Goal: Task Accomplishment & Management: Manage account settings

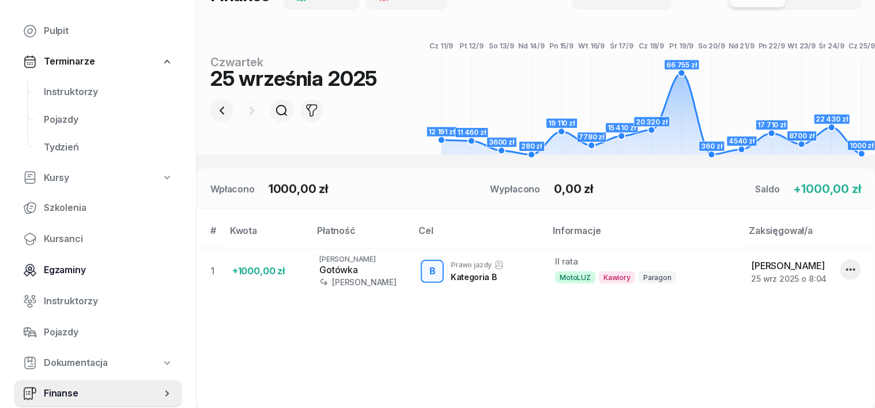
scroll to position [72, 0]
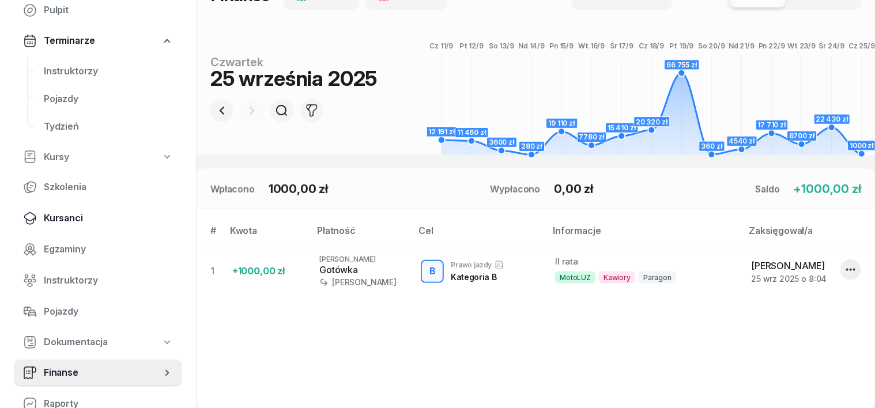
click at [62, 221] on span "Kursanci" at bounding box center [108, 218] width 129 height 15
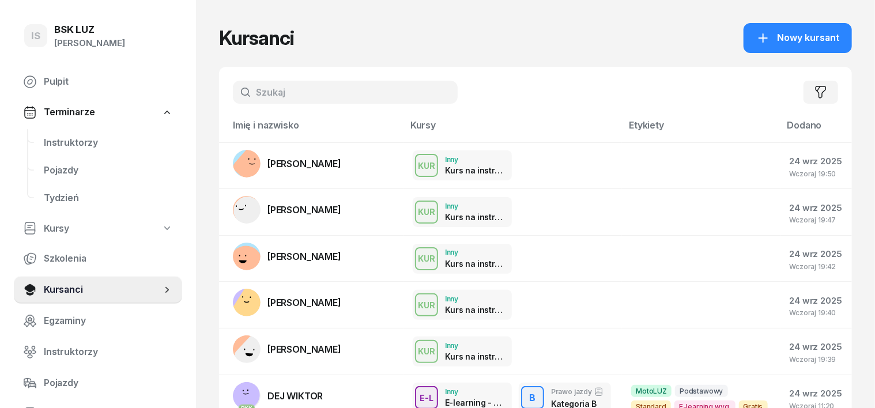
drag, startPoint x: 239, startPoint y: 96, endPoint x: 205, endPoint y: 98, distance: 34.7
click at [242, 95] on input "text" at bounding box center [345, 92] width 225 height 23
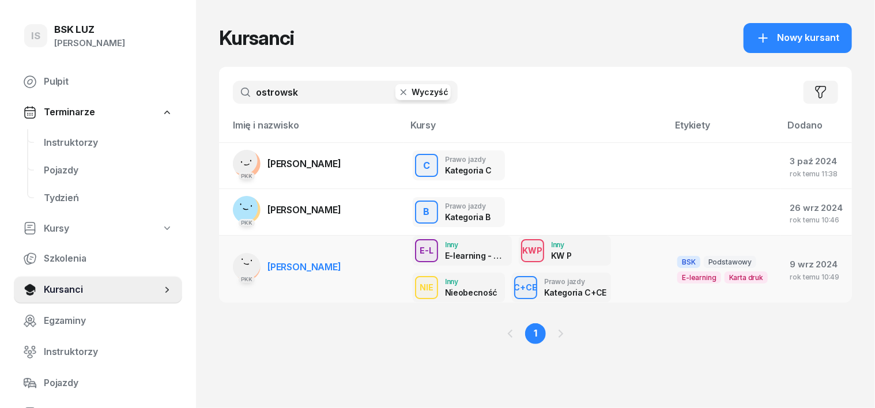
type input "ostrowsk"
click at [225, 264] on rect at bounding box center [246, 264] width 42 height 42
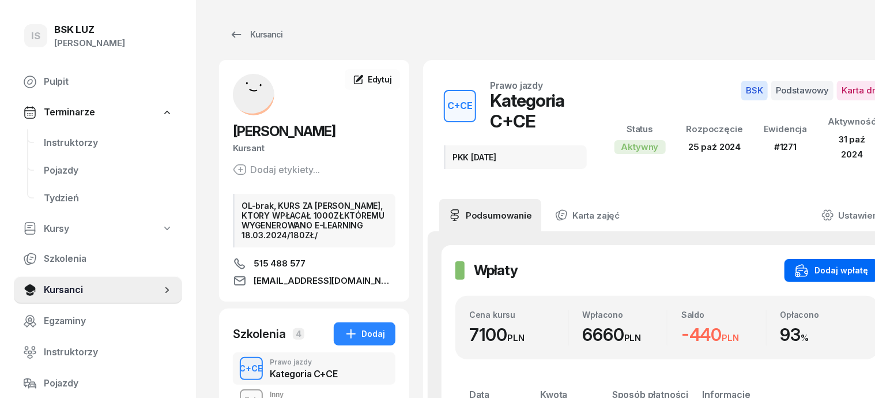
click at [852, 264] on div "Dodaj wpłatę" at bounding box center [831, 271] width 73 height 14
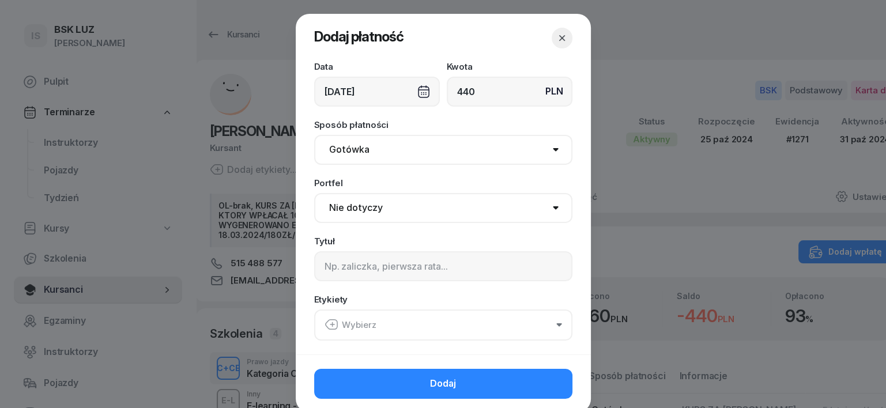
type input "440"
click at [344, 150] on select "Gotówka Karta Przelew Płatności online BLIK" at bounding box center [443, 150] width 258 height 30
select select "transfer"
click at [314, 135] on select "Gotówka Karta Przelew Płatności online BLIK" at bounding box center [443, 150] width 258 height 30
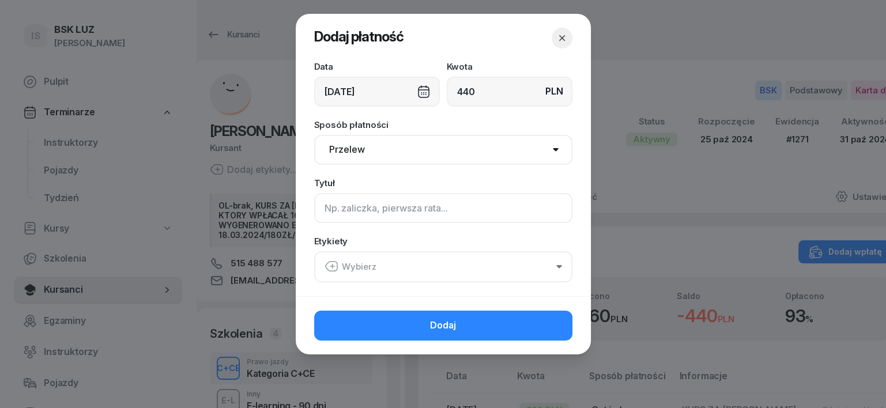
click at [326, 208] on input at bounding box center [443, 208] width 258 height 30
type input "CCE"
click at [335, 265] on icon "button" at bounding box center [332, 267] width 14 height 14
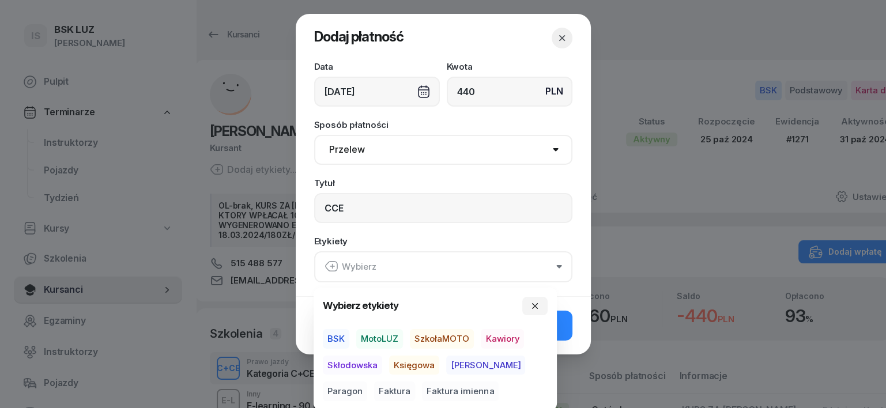
click at [336, 337] on span "BSK" at bounding box center [336, 339] width 27 height 20
drag, startPoint x: 412, startPoint y: 355, endPoint x: 462, endPoint y: 359, distance: 50.3
click at [413, 355] on span "Księgowa" at bounding box center [414, 365] width 50 height 20
click at [367, 382] on span "Paragon" at bounding box center [345, 392] width 44 height 20
click at [429, 92] on div "[DATE]" at bounding box center [377, 92] width 126 height 30
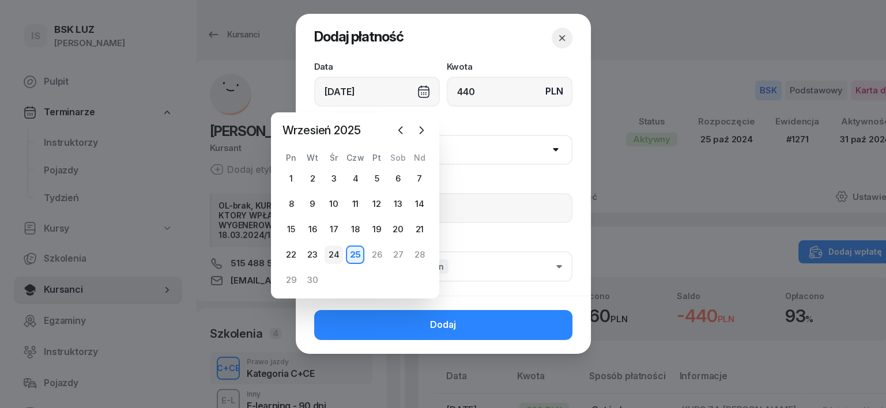
click at [336, 253] on div "24" at bounding box center [334, 255] width 18 height 18
type input "[DATE]"
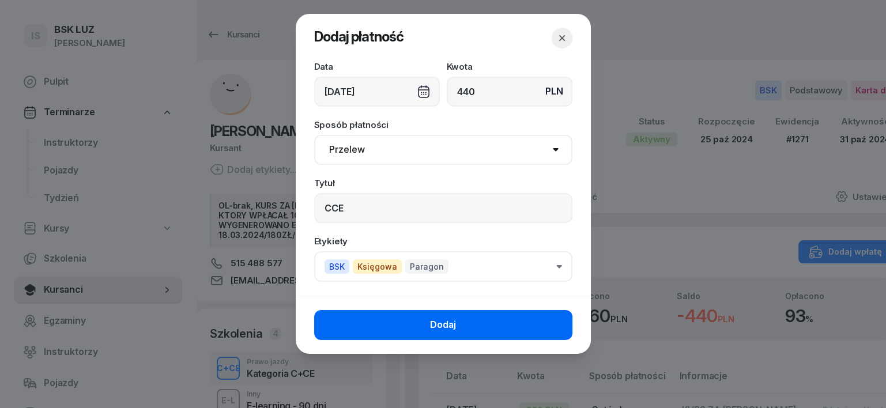
click at [544, 330] on button "Dodaj" at bounding box center [443, 325] width 258 height 30
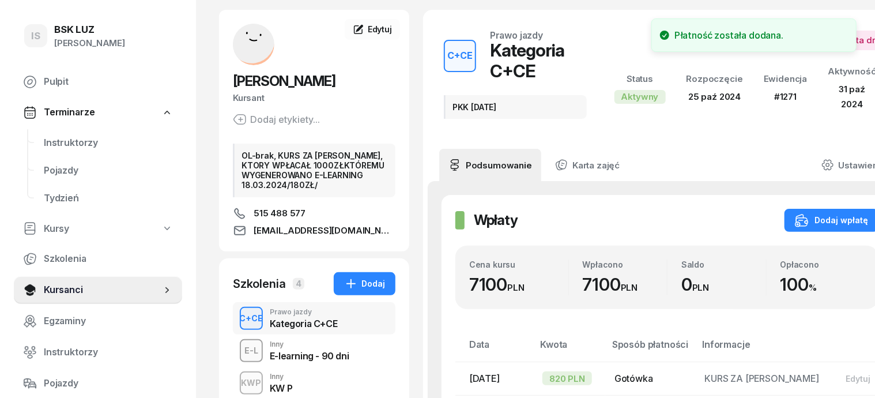
scroll to position [72, 0]
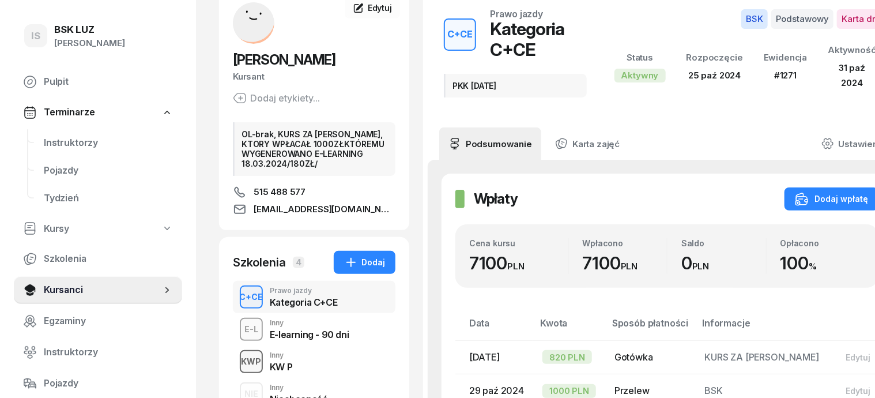
click at [237, 360] on div "KWP" at bounding box center [251, 361] width 29 height 14
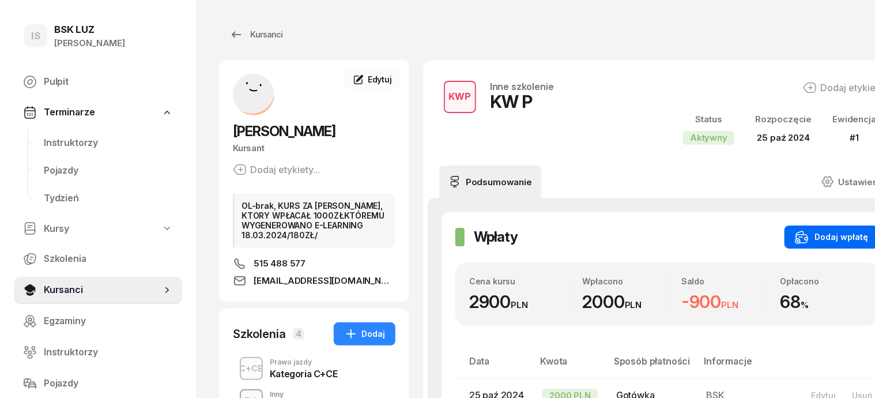
click at [809, 242] on div "Dodaj wpłatę" at bounding box center [831, 237] width 73 height 14
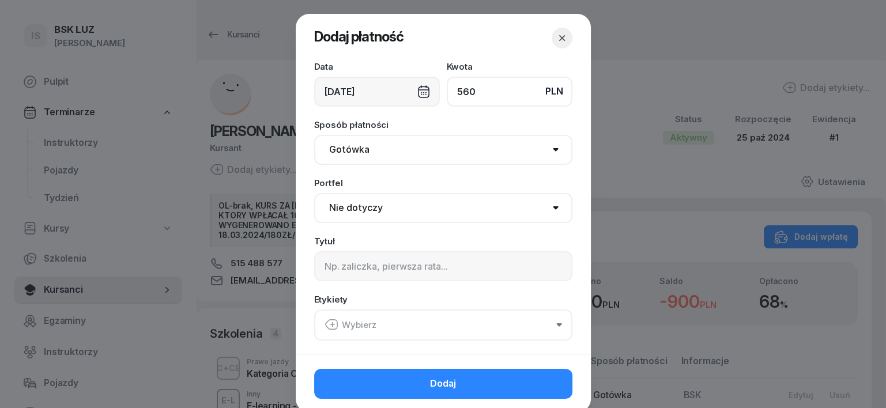
type input "560"
drag, startPoint x: 415, startPoint y: 88, endPoint x: 410, endPoint y: 95, distance: 9.1
click at [415, 90] on div "[DATE]" at bounding box center [377, 92] width 126 height 30
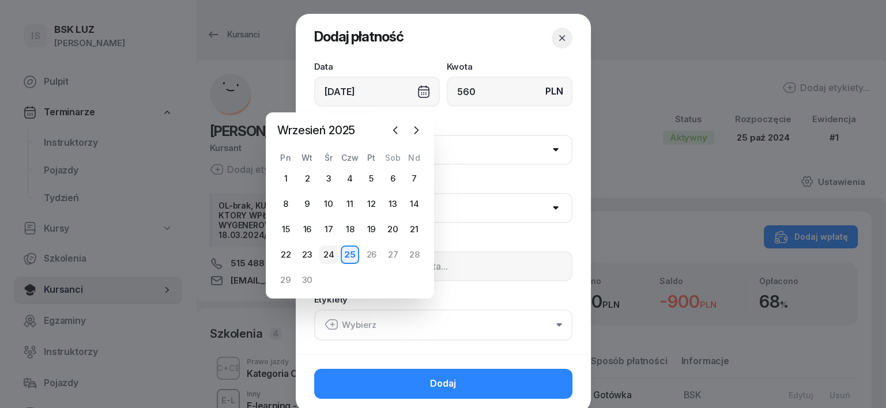
click at [332, 254] on div "24" at bounding box center [329, 255] width 18 height 18
type input "[DATE]"
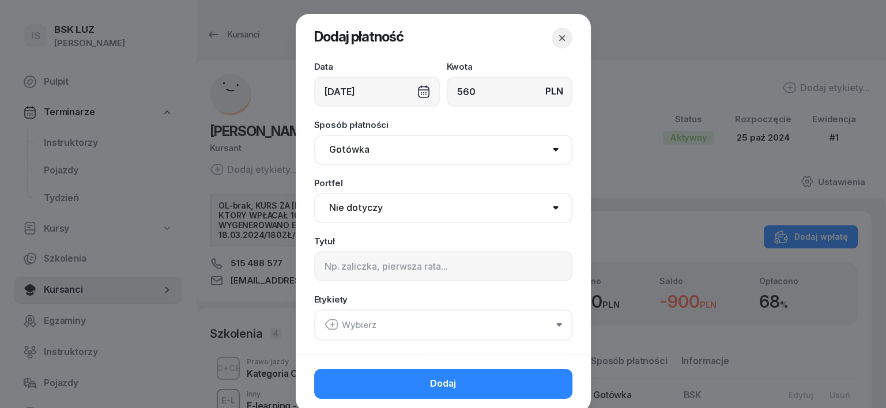
click at [351, 152] on select "Gotówka Karta Przelew Płatności online BLIK" at bounding box center [443, 150] width 258 height 30
select select "transfer"
click at [314, 135] on select "Gotówka Karta Przelew Płatności online BLIK" at bounding box center [443, 150] width 258 height 30
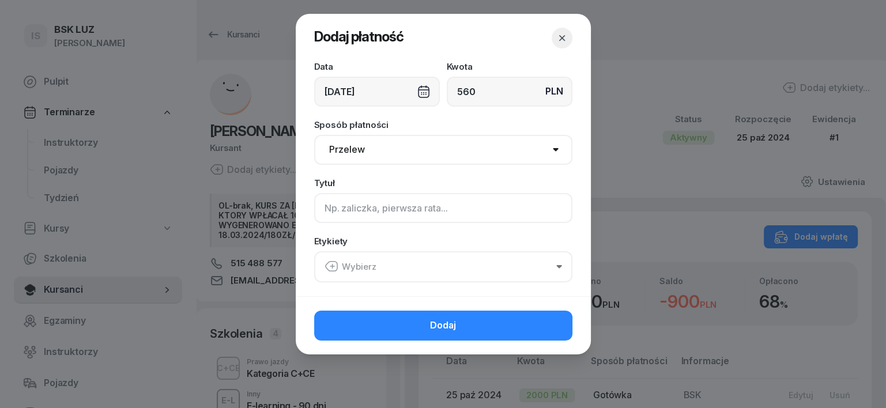
click at [330, 211] on input at bounding box center [443, 208] width 258 height 30
type input "KW P"
drag, startPoint x: 333, startPoint y: 265, endPoint x: 311, endPoint y: 266, distance: 22.5
click at [309, 264] on div "Data [DATE] Kwota PLN 560 Sposób płatności Gotówka Karta Przelew Płatności onli…" at bounding box center [443, 179] width 295 height 234
click at [333, 265] on icon "button" at bounding box center [332, 267] width 14 height 14
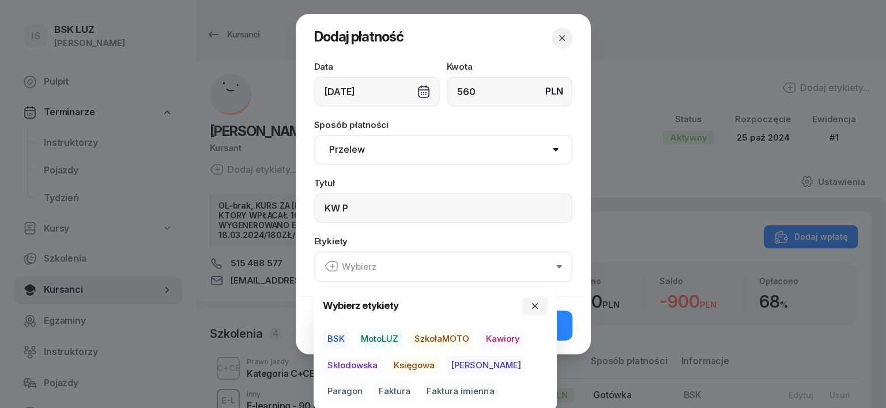
click at [329, 335] on span "BSK" at bounding box center [336, 339] width 27 height 20
click at [423, 364] on span "Księgowa" at bounding box center [414, 365] width 50 height 20
click at [367, 382] on span "Paragon" at bounding box center [345, 392] width 44 height 20
click at [532, 298] on button "button" at bounding box center [535, 305] width 25 height 18
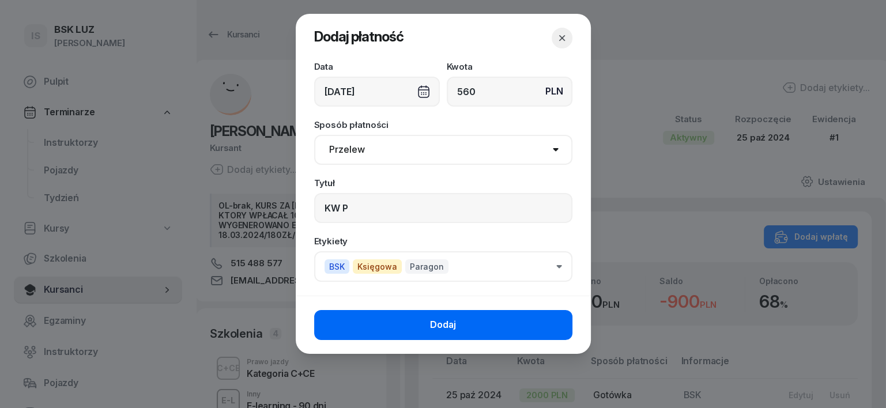
click at [548, 327] on button "Dodaj" at bounding box center [443, 325] width 258 height 30
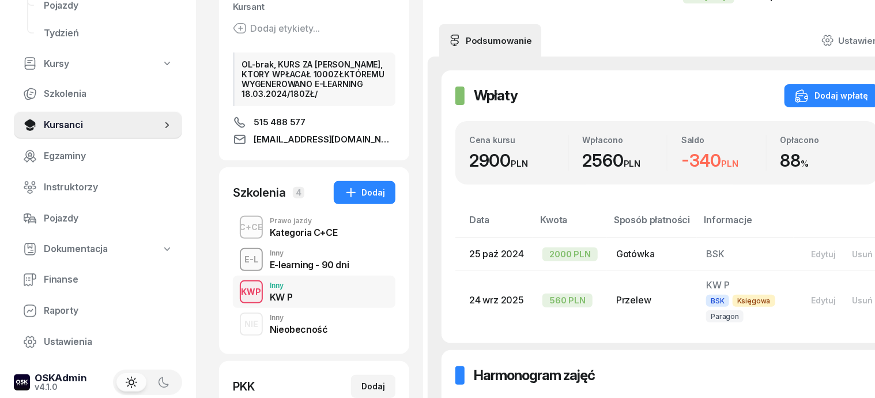
scroll to position [144, 0]
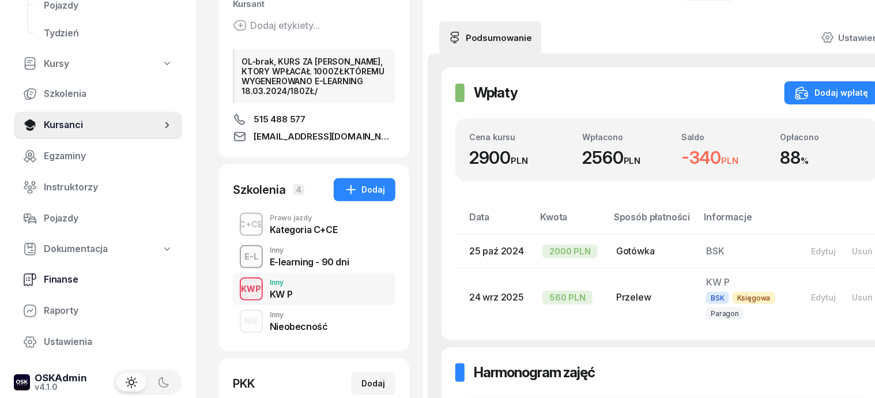
click at [70, 277] on span "Finanse" at bounding box center [108, 279] width 129 height 15
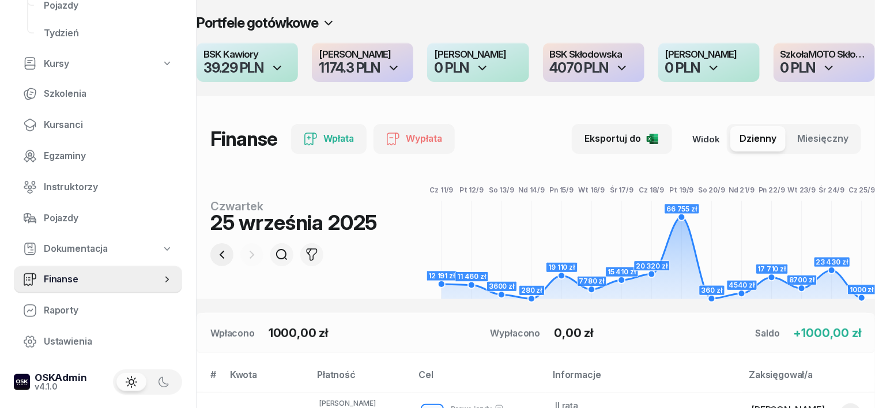
click at [215, 255] on icon "button" at bounding box center [222, 255] width 14 height 14
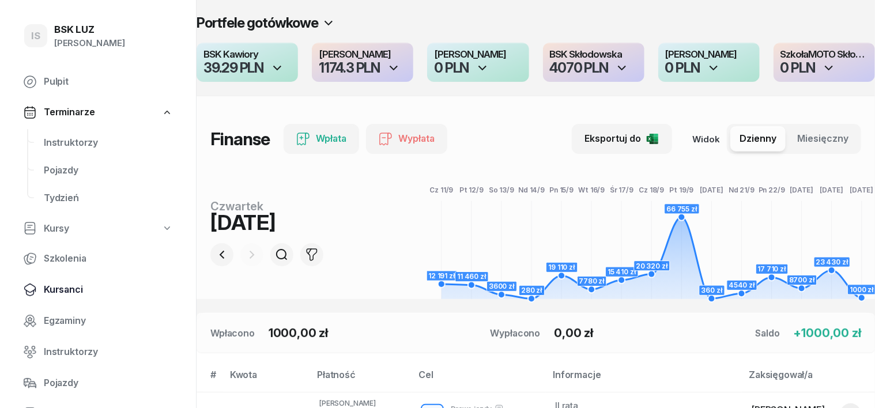
click at [67, 291] on span "Kursanci" at bounding box center [108, 290] width 129 height 15
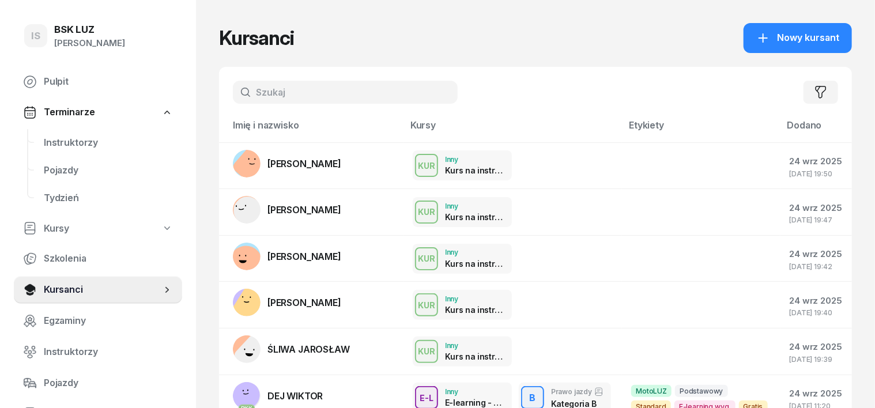
click at [243, 89] on input "text" at bounding box center [345, 92] width 225 height 23
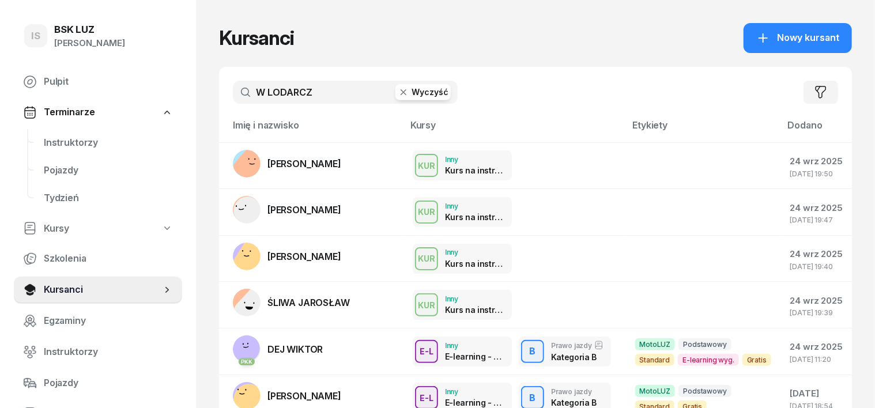
click at [248, 91] on input "W LODARCZ" at bounding box center [345, 92] width 225 height 23
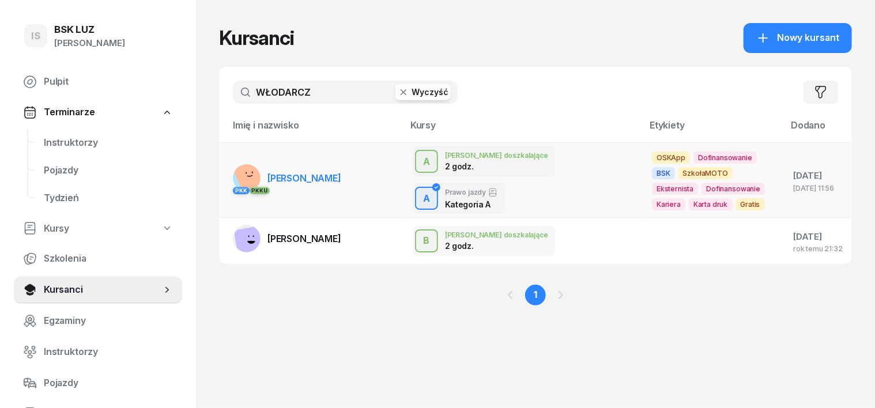
type input "WŁODARCZ"
click at [233, 172] on rect at bounding box center [251, 176] width 36 height 36
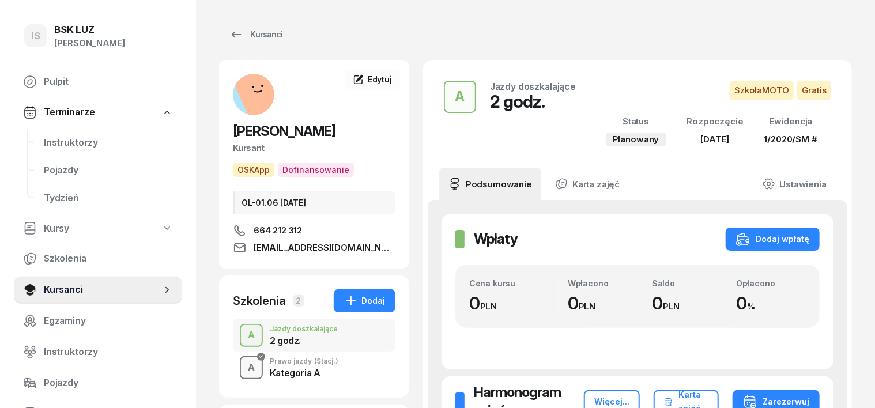
click at [243, 369] on div "A" at bounding box center [251, 368] width 16 height 20
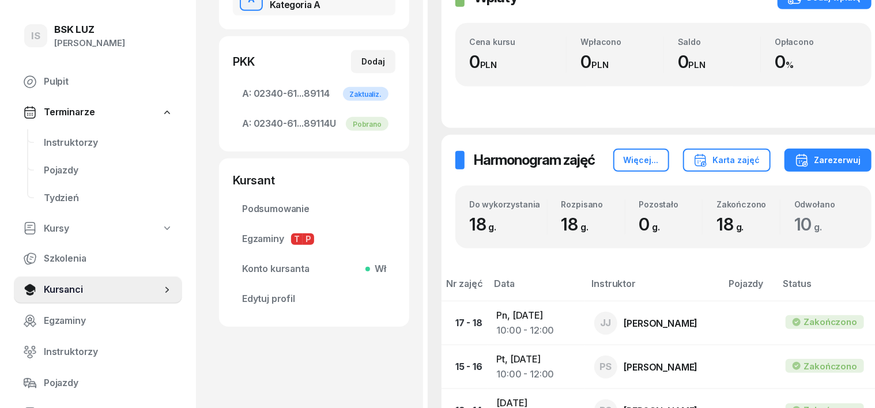
scroll to position [216, 0]
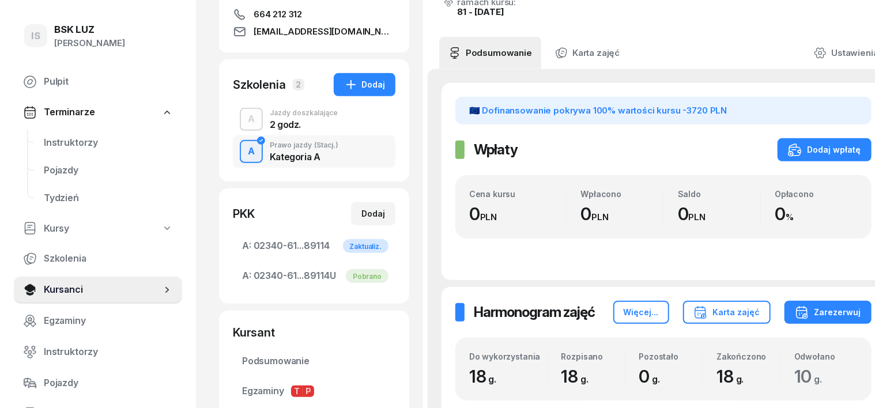
click at [243, 155] on div "A" at bounding box center [251, 152] width 16 height 20
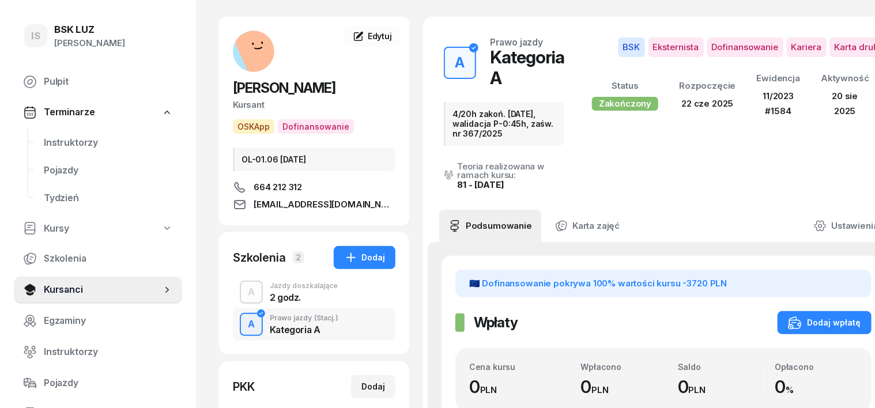
scroll to position [0, 0]
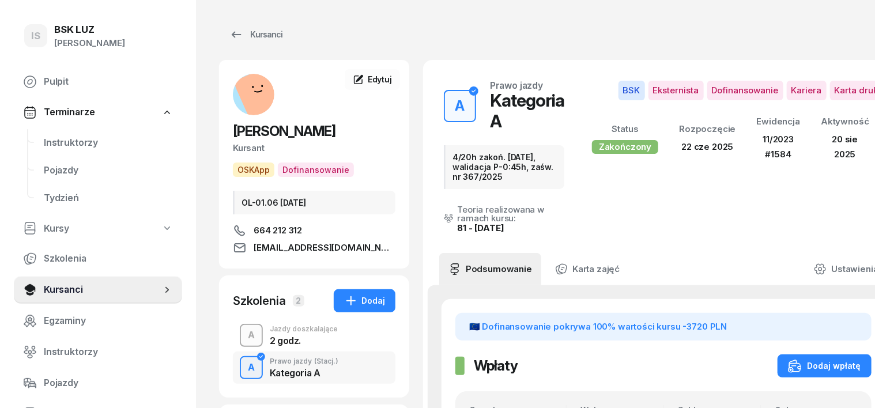
click at [243, 336] on div "A" at bounding box center [251, 336] width 16 height 20
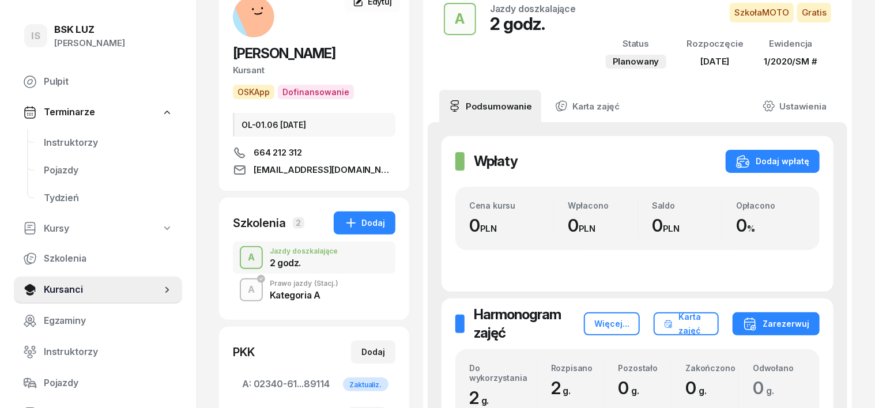
scroll to position [216, 0]
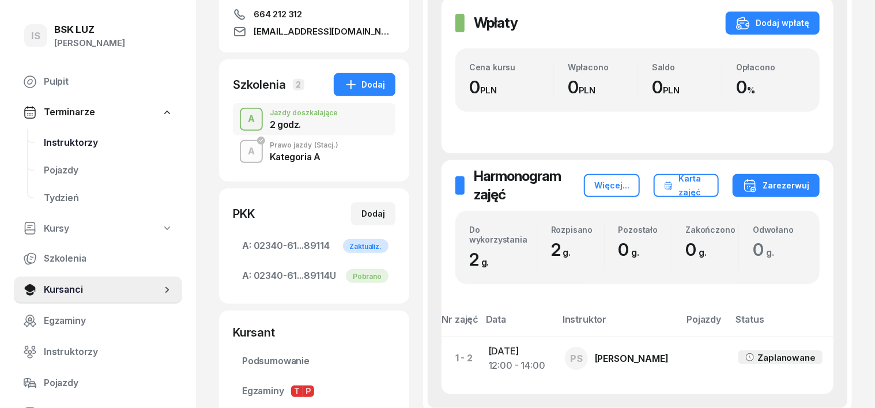
click at [87, 142] on span "Instruktorzy" at bounding box center [108, 143] width 129 height 15
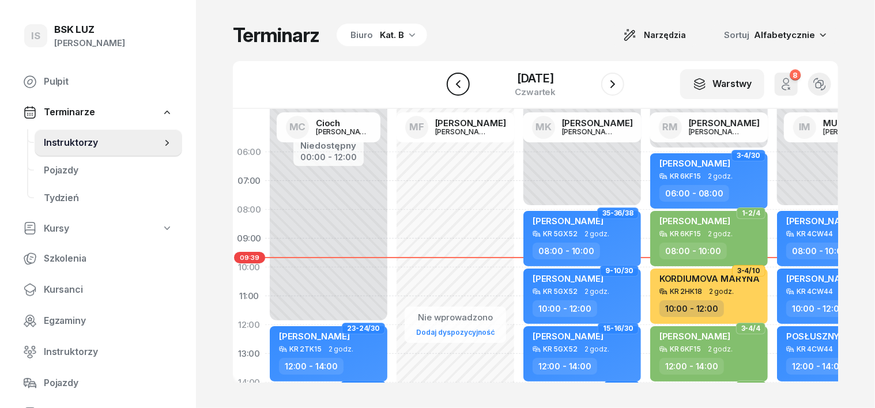
click at [453, 87] on icon "button" at bounding box center [459, 84] width 14 height 14
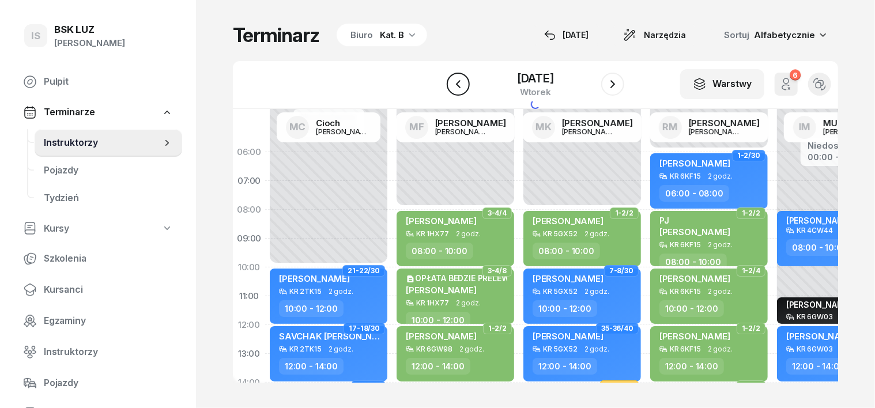
click at [453, 87] on icon "button" at bounding box center [459, 84] width 14 height 14
click at [453, 87] on icon "button" at bounding box center [456, 84] width 14 height 14
click at [453, 87] on icon "button" at bounding box center [455, 84] width 14 height 14
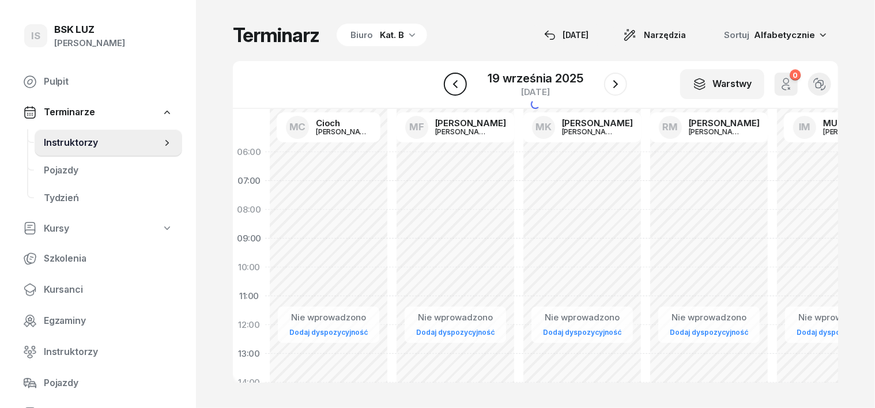
click at [453, 87] on icon "button" at bounding box center [456, 84] width 14 height 14
click at [453, 87] on icon "button" at bounding box center [459, 84] width 14 height 14
click at [453, 86] on icon "button" at bounding box center [459, 84] width 14 height 14
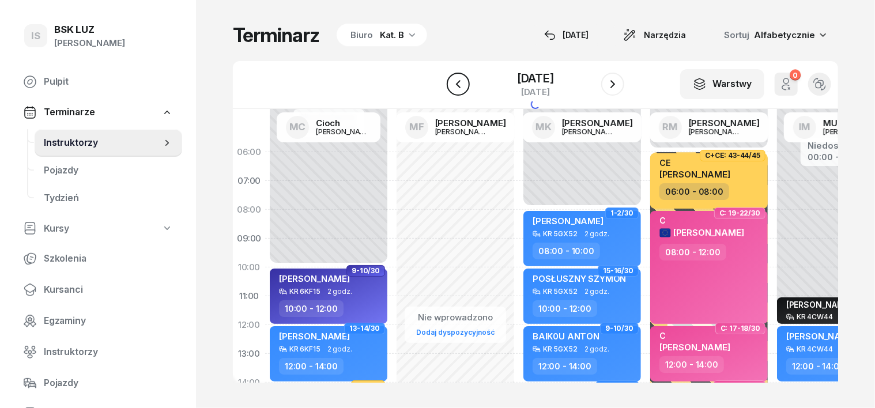
click at [453, 86] on icon "button" at bounding box center [459, 84] width 14 height 14
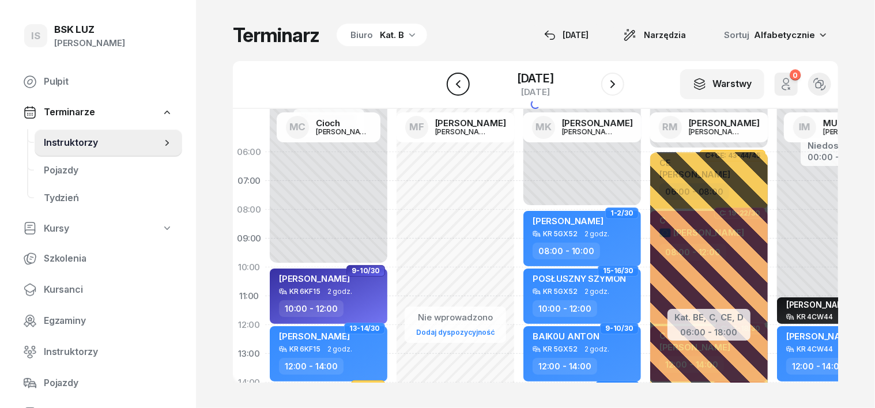
click at [453, 86] on icon "button" at bounding box center [459, 84] width 14 height 14
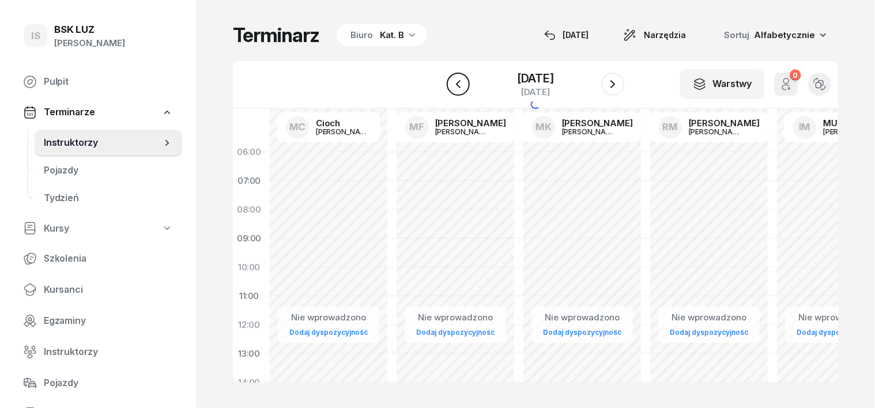
click at [453, 86] on icon "button" at bounding box center [459, 84] width 14 height 14
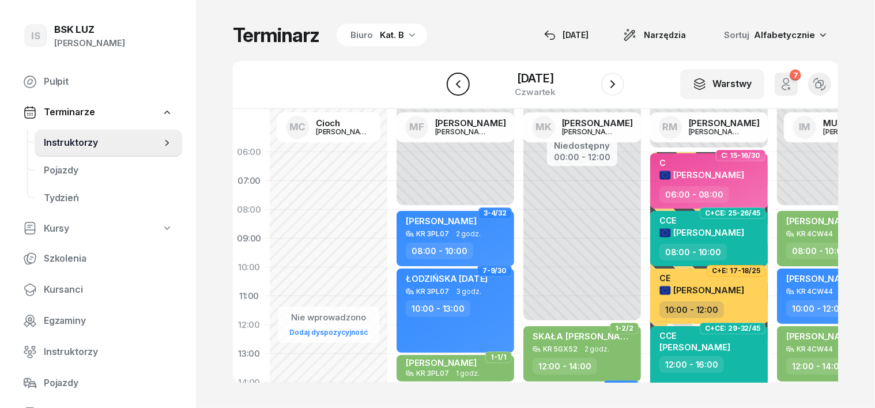
click at [453, 86] on icon "button" at bounding box center [459, 84] width 14 height 14
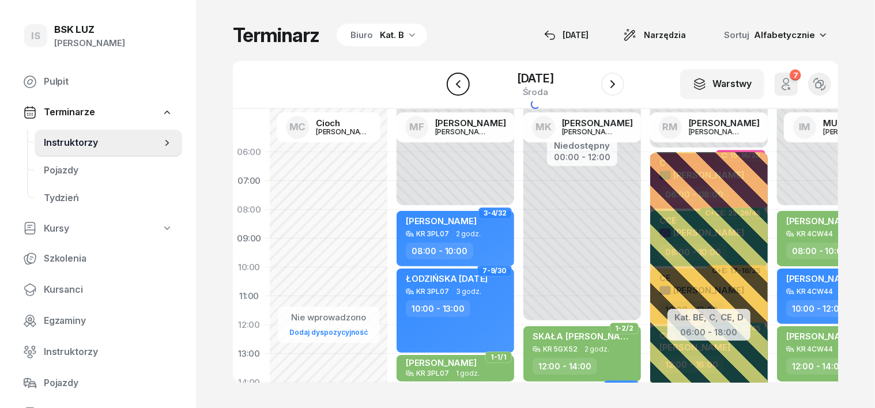
click at [453, 86] on icon "button" at bounding box center [459, 84] width 14 height 14
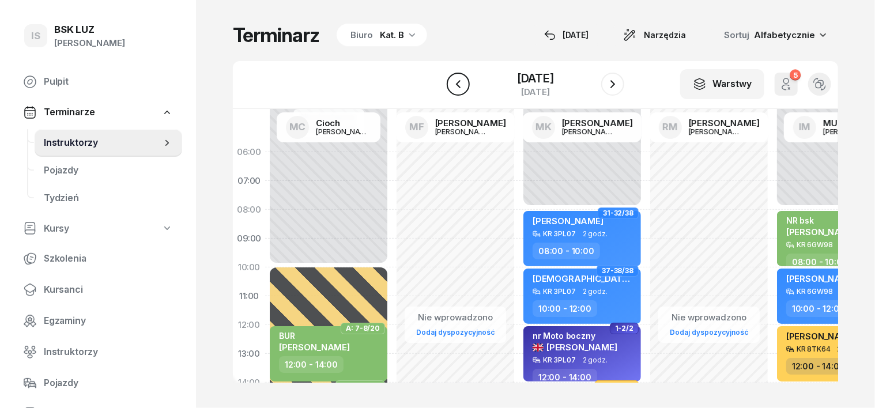
click at [453, 86] on icon "button" at bounding box center [459, 84] width 14 height 14
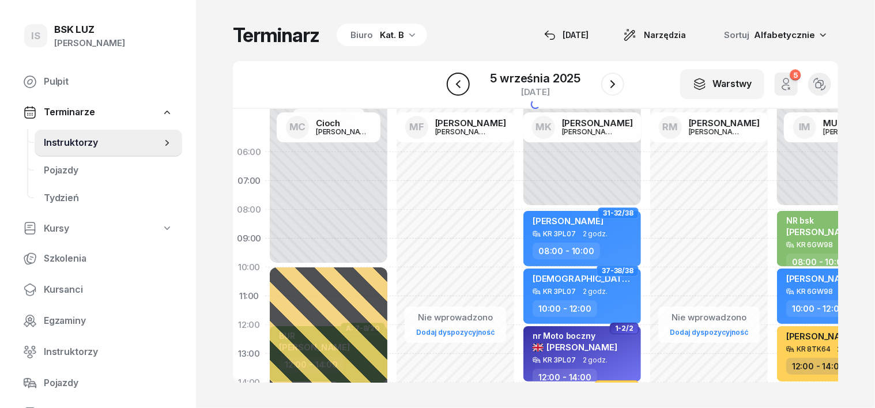
click at [453, 87] on icon "button" at bounding box center [459, 84] width 14 height 14
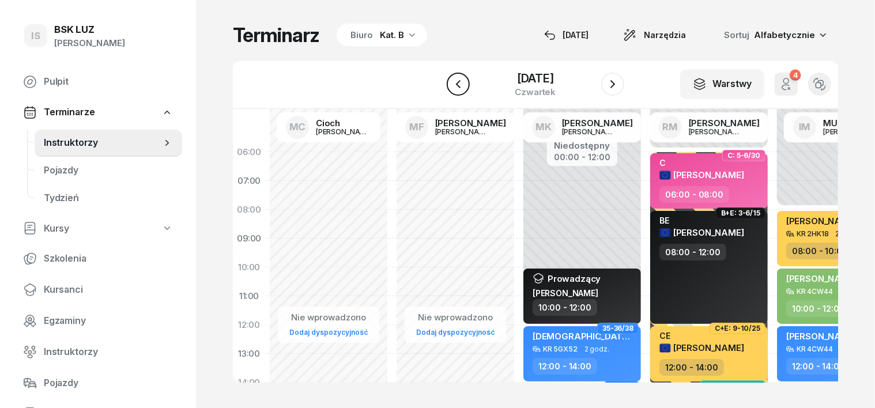
click at [453, 86] on icon "button" at bounding box center [459, 84] width 14 height 14
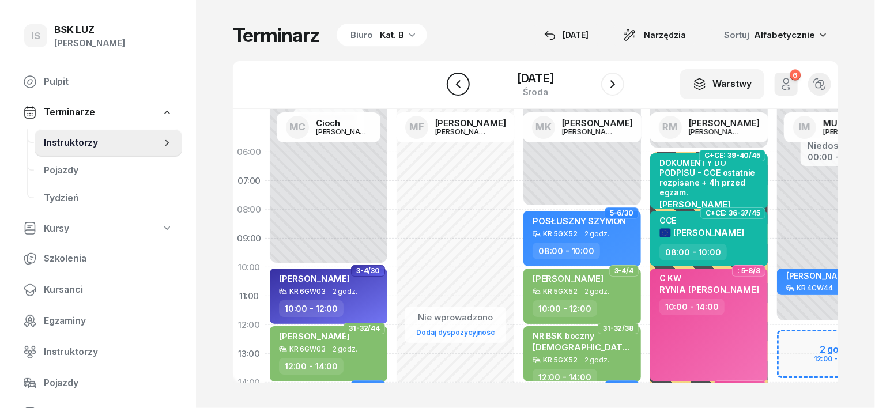
click at [453, 87] on icon "button" at bounding box center [459, 84] width 14 height 14
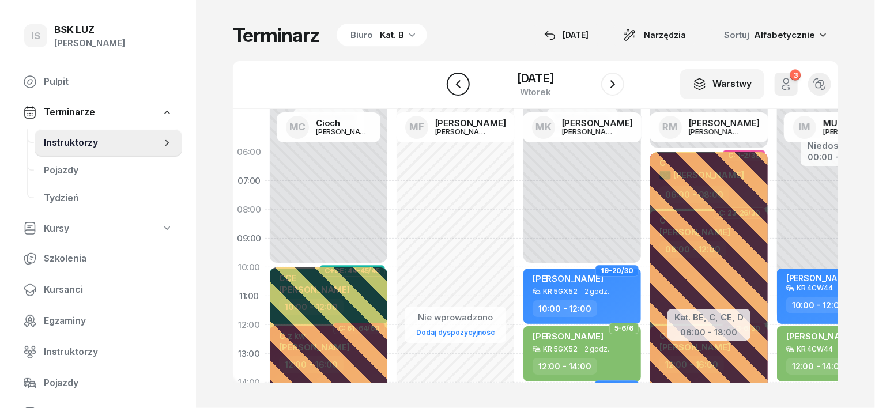
click at [453, 87] on icon "button" at bounding box center [459, 84] width 14 height 14
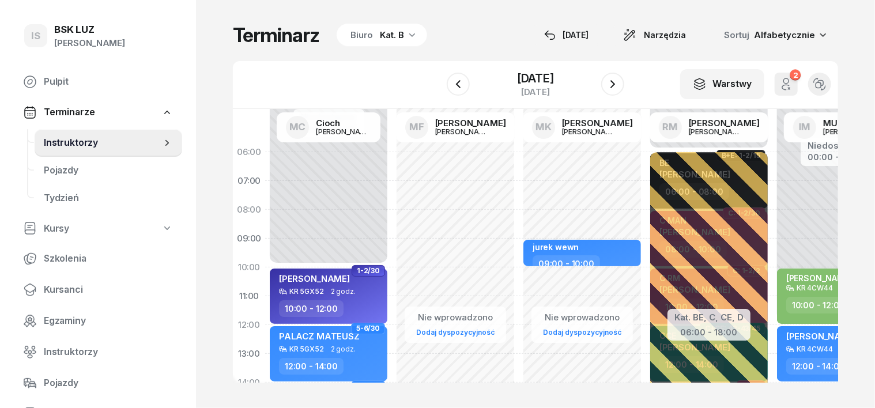
click at [409, 35] on icon "button" at bounding box center [412, 34] width 6 height 3
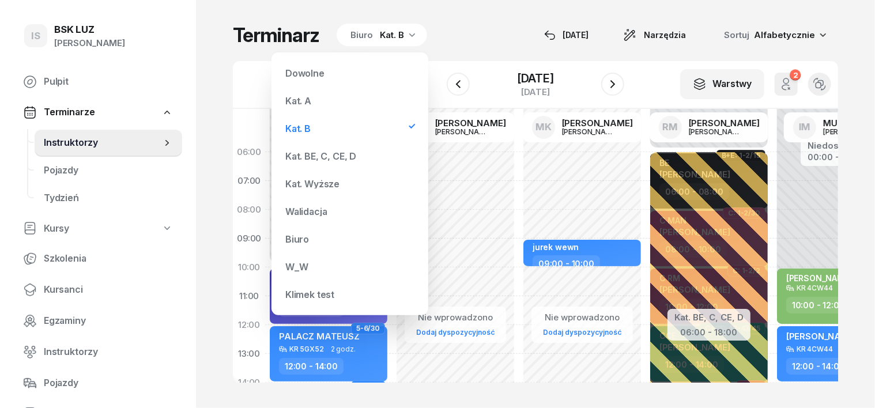
click at [309, 95] on div "Kat. A" at bounding box center [350, 100] width 138 height 23
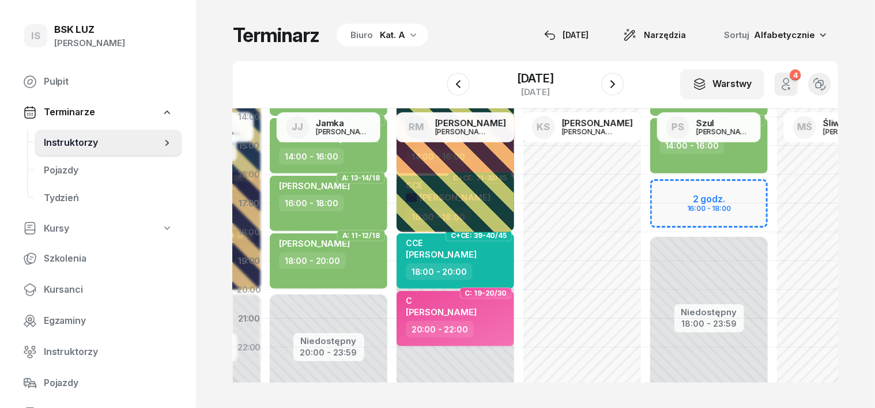
scroll to position [313, 381]
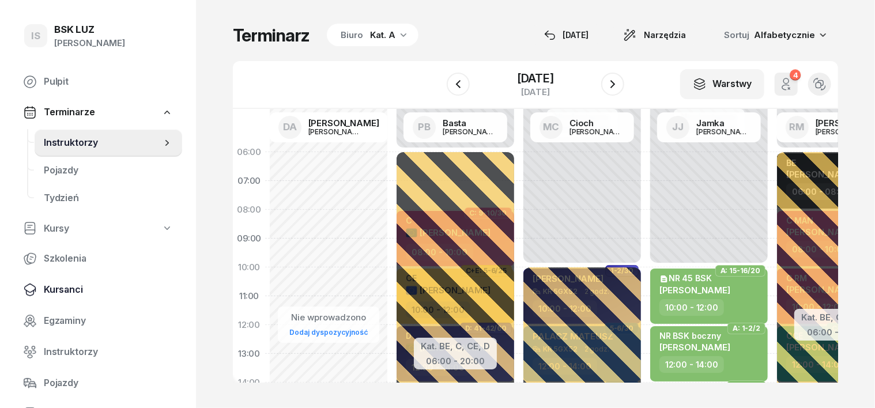
click at [77, 291] on span "Kursanci" at bounding box center [108, 290] width 129 height 15
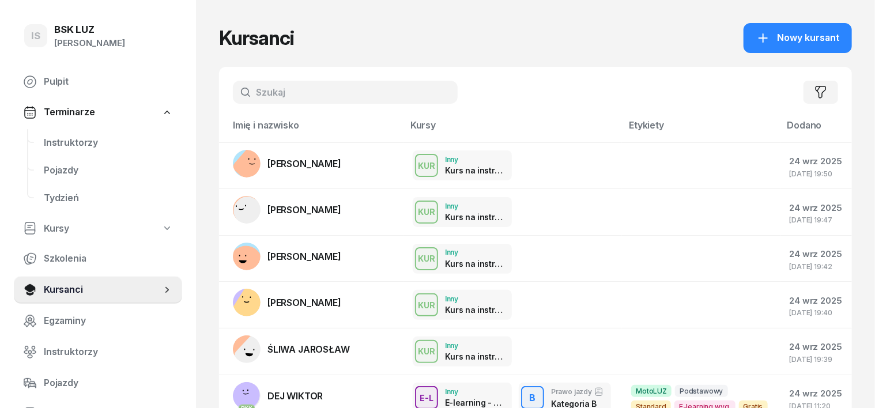
drag, startPoint x: 242, startPoint y: 86, endPoint x: 243, endPoint y: 95, distance: 9.2
click at [242, 91] on input "text" at bounding box center [345, 92] width 225 height 23
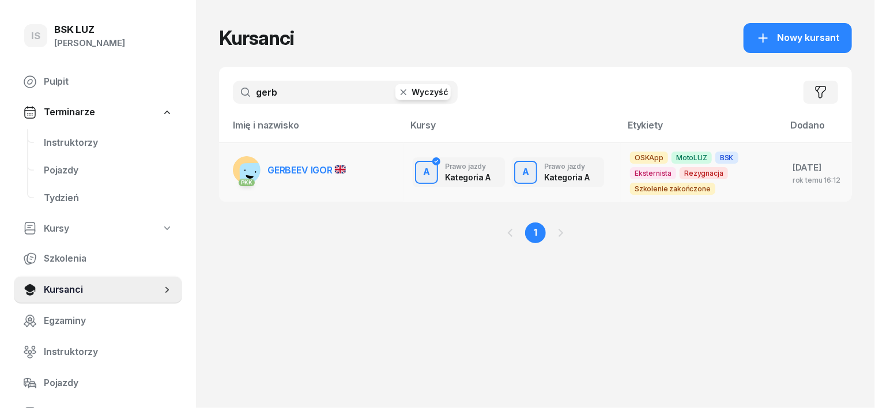
type input "gerb"
click at [240, 168] on rect at bounding box center [257, 180] width 34 height 34
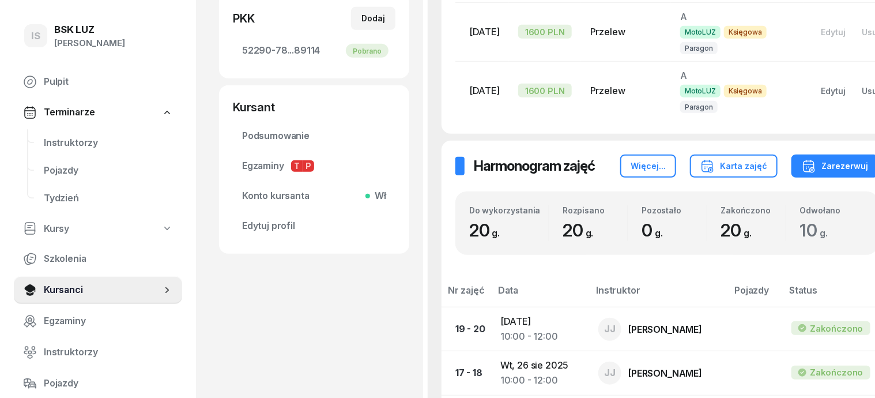
scroll to position [433, 0]
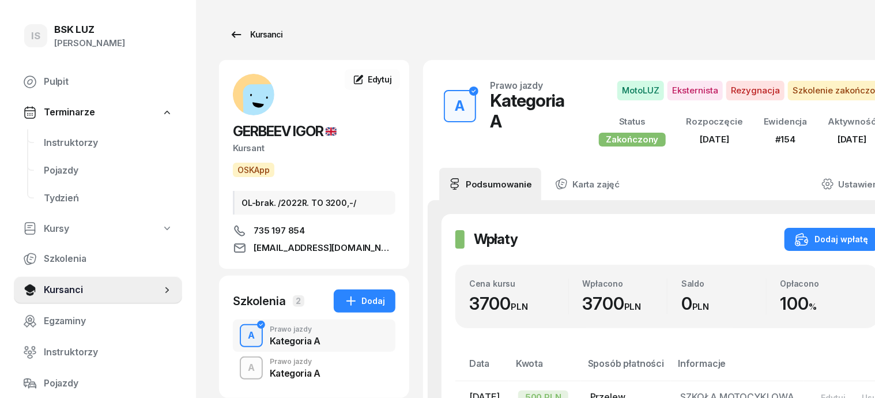
click at [232, 35] on div "Kursanci" at bounding box center [256, 35] width 53 height 14
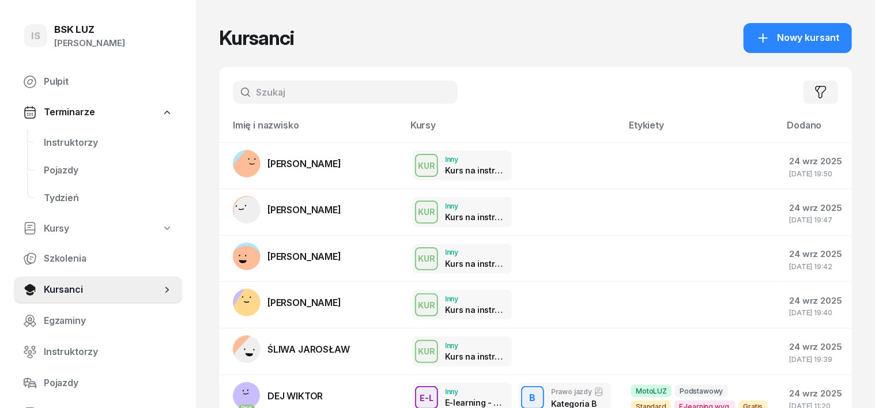
drag, startPoint x: 234, startPoint y: 97, endPoint x: 236, endPoint y: 146, distance: 49.1
click at [234, 97] on input "text" at bounding box center [345, 92] width 225 height 23
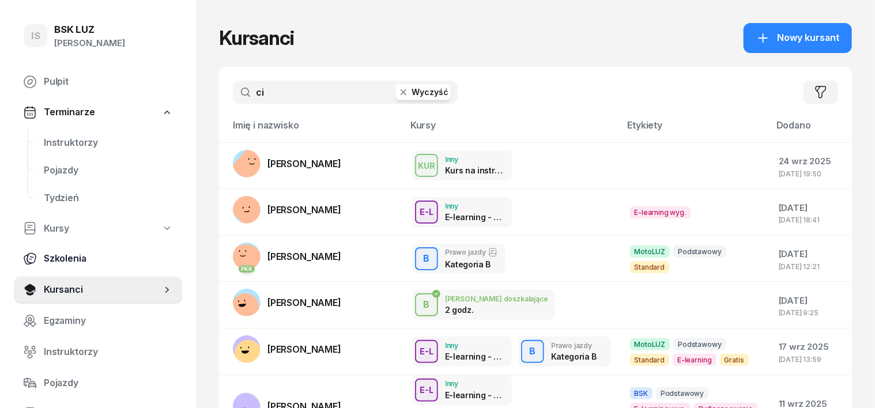
type input "cię"
